Goal: Task Accomplishment & Management: Manage account settings

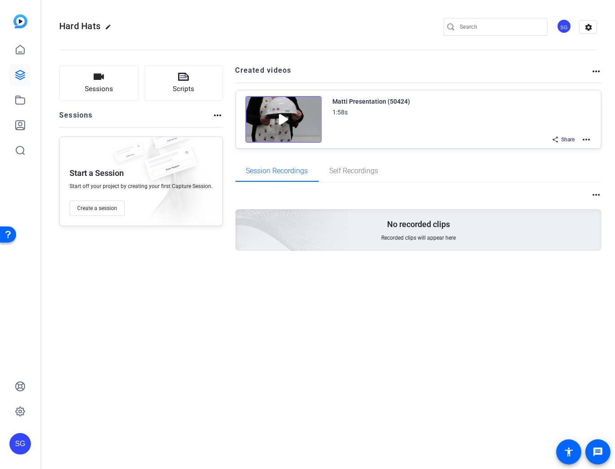
click at [589, 137] on mat-icon "more_horiz" at bounding box center [586, 139] width 11 height 11
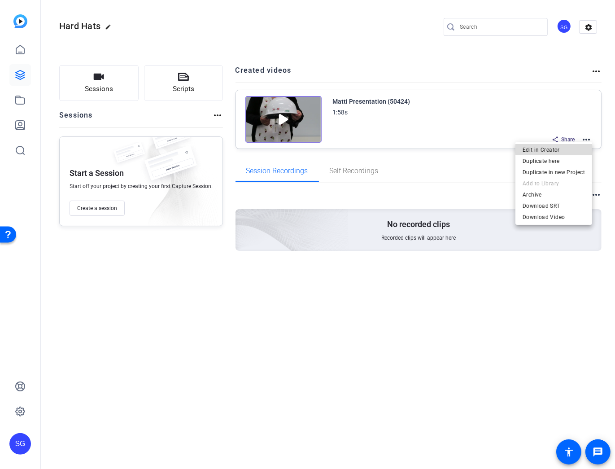
click at [559, 148] on span "Edit in Creator" at bounding box center [554, 150] width 62 height 11
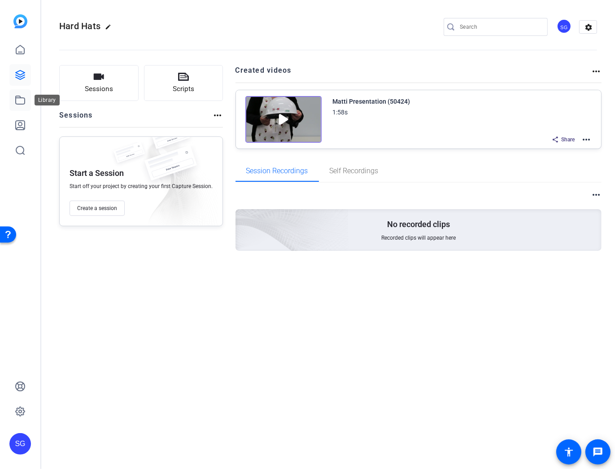
click at [18, 98] on icon at bounding box center [20, 100] width 9 height 8
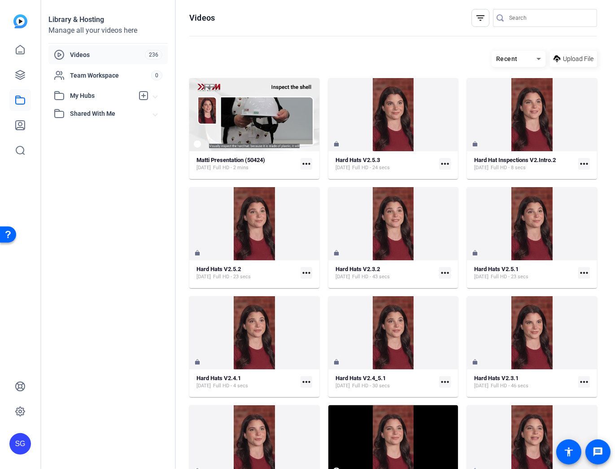
click at [89, 50] on span "Videos" at bounding box center [107, 54] width 75 height 9
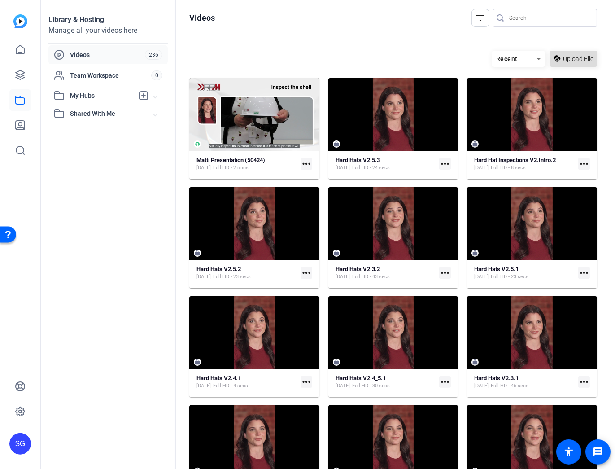
click at [569, 58] on span "Upload File" at bounding box center [578, 58] width 31 height 9
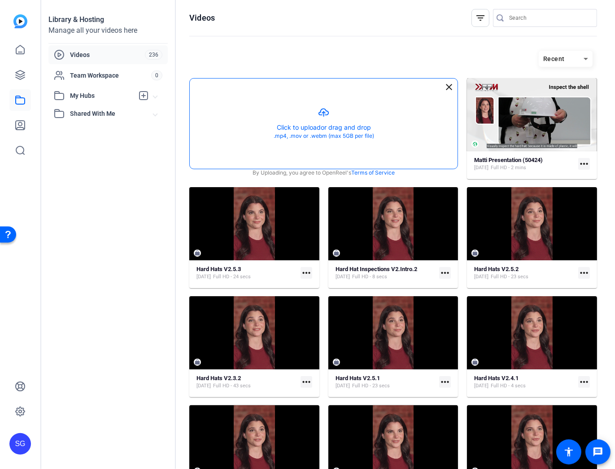
click at [360, 126] on button "button" at bounding box center [324, 124] width 268 height 90
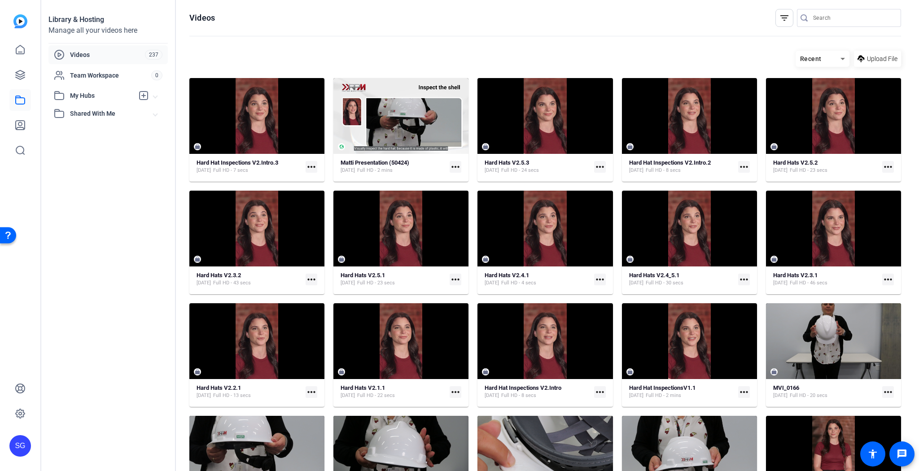
click at [314, 165] on mat-icon "more_horiz" at bounding box center [312, 167] width 12 height 12
click at [336, 214] on span "Manage Hubs" at bounding box center [331, 214] width 39 height 11
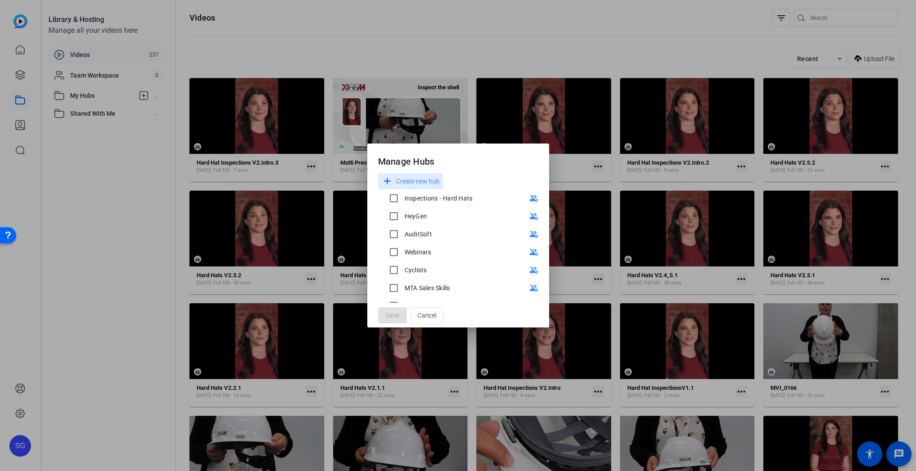
click at [413, 195] on div "Inspections - Hard Hats" at bounding box center [438, 198] width 68 height 9
click at [403, 195] on input "Inspections - Hard Hats" at bounding box center [394, 198] width 18 height 18
checkbox input "true"
click at [392, 313] on span "Save" at bounding box center [392, 315] width 13 height 9
